Goal: Task Accomplishment & Management: Complete application form

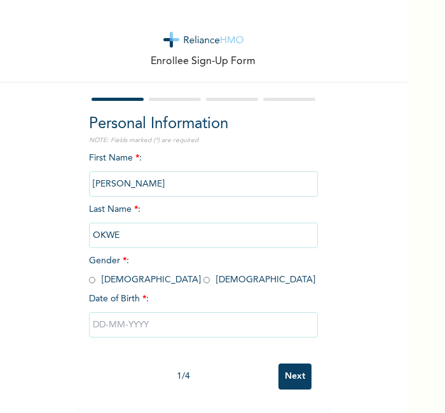
click at [203, 278] on input "radio" at bounding box center [206, 280] width 6 height 12
radio input "true"
click at [131, 326] on input "text" at bounding box center [203, 324] width 229 height 25
select select "7"
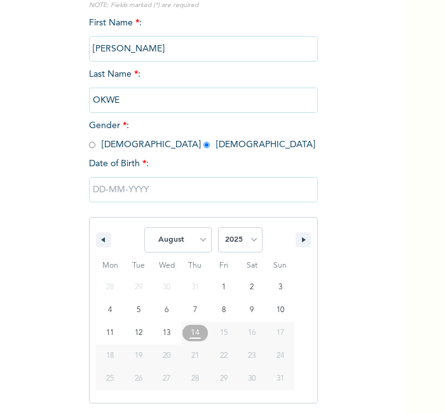
scroll to position [136, 0]
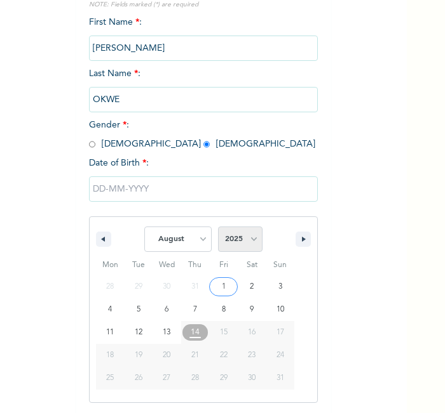
click at [243, 248] on select "2025 2024 2023 2022 2021 2020 2019 2018 2017 2016 2015 2014 2013 2012 2011 2010…" at bounding box center [240, 239] width 44 height 25
select select "2004"
click at [218, 227] on select "2025 2024 2023 2022 2021 2020 2019 2018 2017 2016 2015 2014 2013 2012 2011 2010…" at bounding box center [240, 239] width 44 height 25
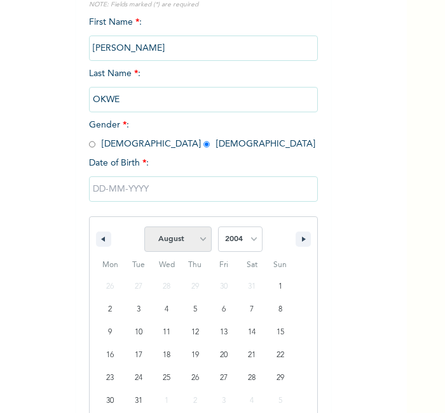
click at [198, 238] on select "January February March April May June July August September October November De…" at bounding box center [177, 239] width 67 height 25
select select "0"
click at [144, 227] on select "January February March April May June July August September October November De…" at bounding box center [177, 239] width 67 height 25
type input "[DATE]"
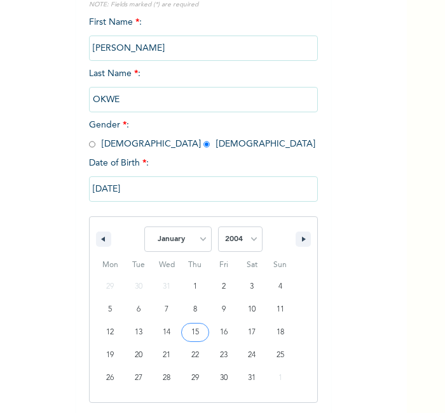
scroll to position [6, 0]
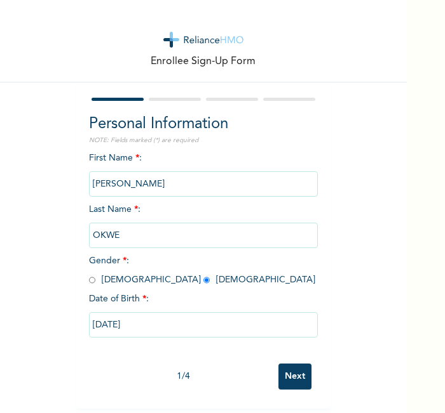
click at [286, 373] on input "Next" at bounding box center [294, 377] width 33 height 26
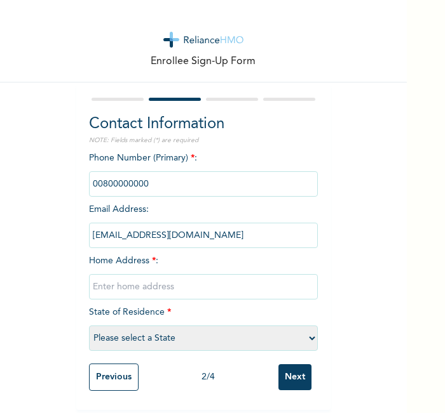
click at [234, 286] on input "text" at bounding box center [203, 286] width 229 height 25
type input "l"
select select "25"
click at [278, 365] on input "Next" at bounding box center [294, 378] width 33 height 26
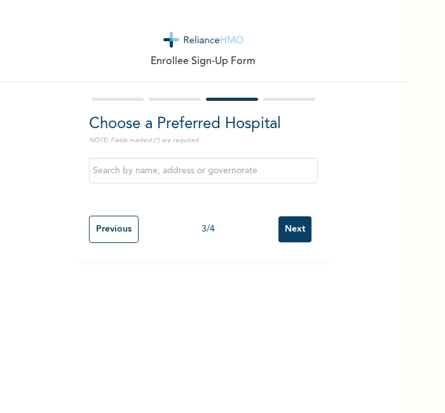
click at [286, 229] on input "Next" at bounding box center [294, 230] width 33 height 26
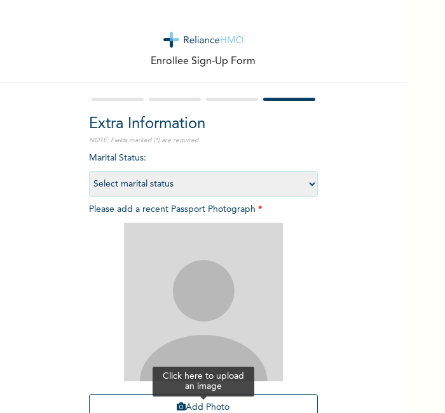
click at [261, 398] on button "Add Photo" at bounding box center [203, 407] width 229 height 27
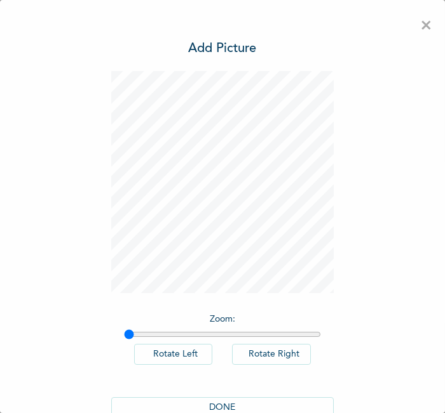
click at [233, 403] on button "DONE" at bounding box center [222, 408] width 222 height 21
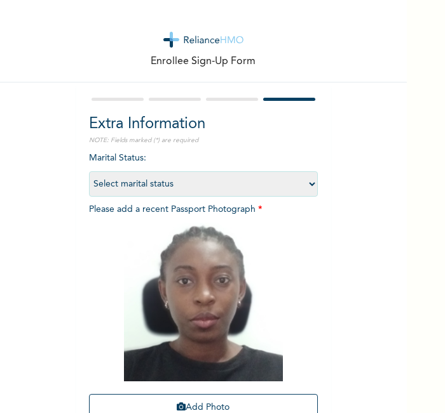
scroll to position [117, 0]
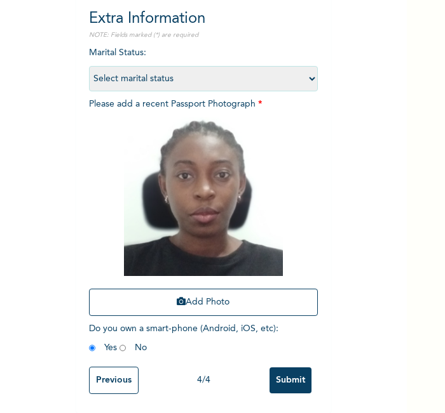
click at [281, 370] on input "Submit" at bounding box center [290, 381] width 42 height 26
